Goal: Transaction & Acquisition: Purchase product/service

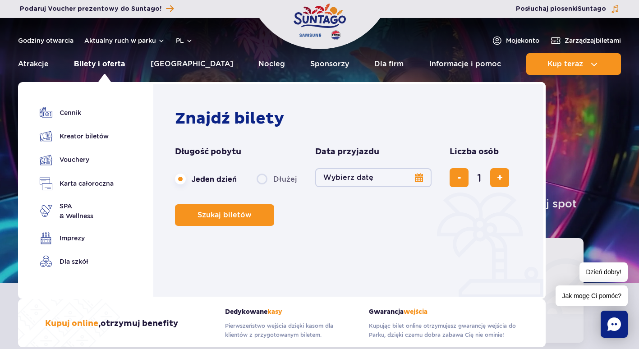
click at [103, 65] on link "Bilety i oferta" at bounding box center [99, 64] width 51 height 22
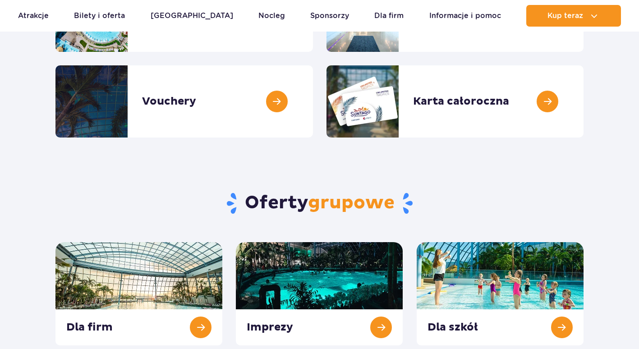
scroll to position [240, 0]
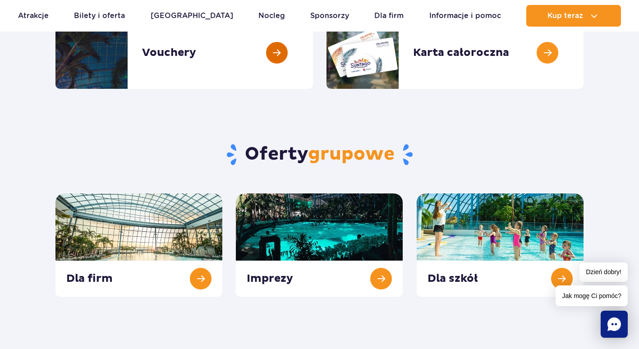
click at [313, 53] on link at bounding box center [313, 53] width 0 height 72
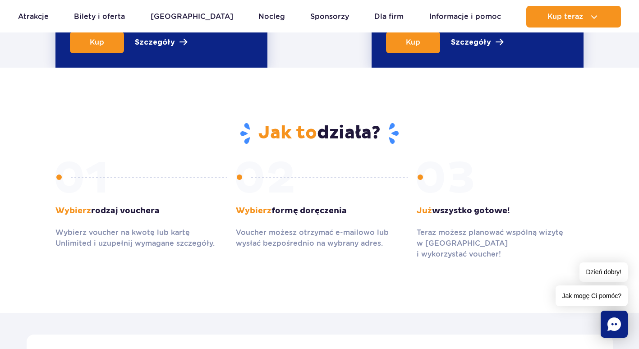
scroll to position [361, 0]
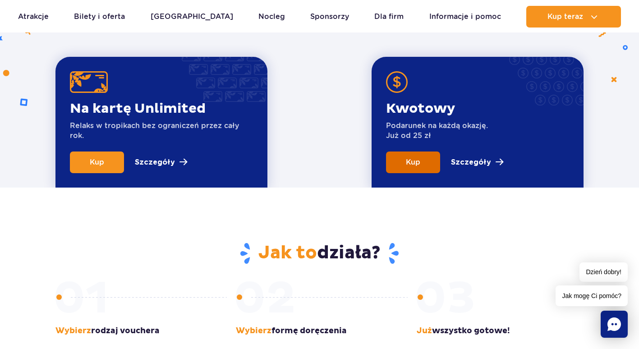
click at [423, 163] on link "Kup" at bounding box center [413, 163] width 54 height 22
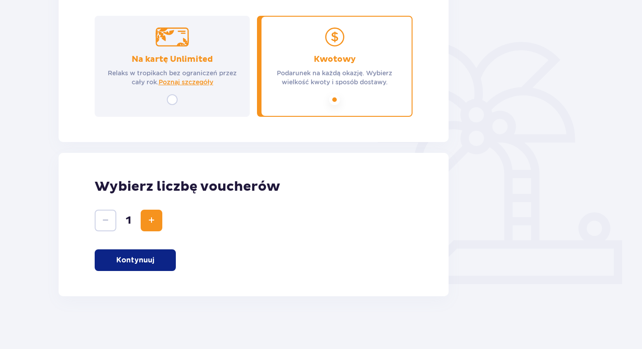
scroll to position [183, 0]
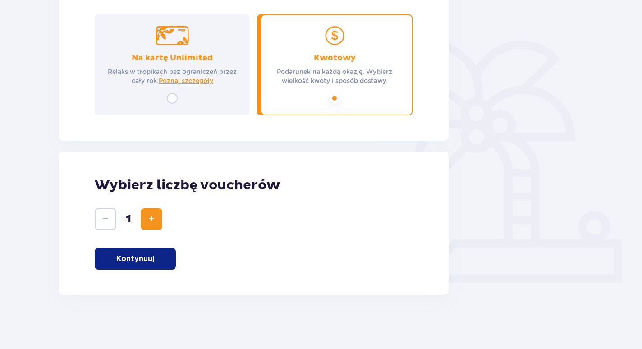
click at [150, 224] on span "Zwiększ" at bounding box center [151, 219] width 11 height 11
click at [148, 261] on p "Kontynuuj" at bounding box center [135, 259] width 38 height 10
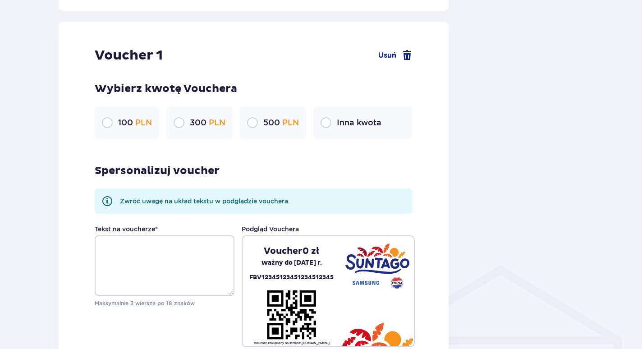
scroll to position [478, 0]
